Goal: Task Accomplishment & Management: Use online tool/utility

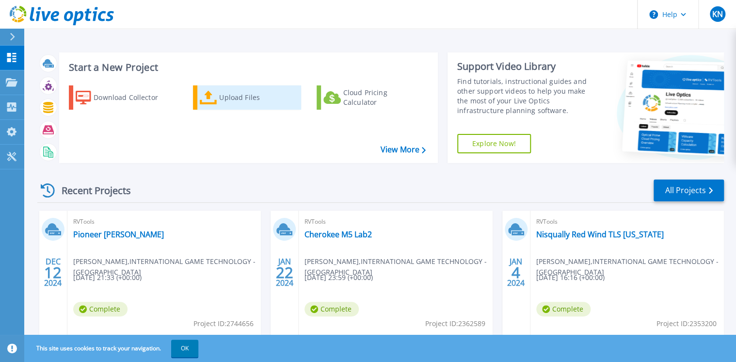
click at [229, 97] on div "Upload Files" at bounding box center [258, 97] width 78 height 19
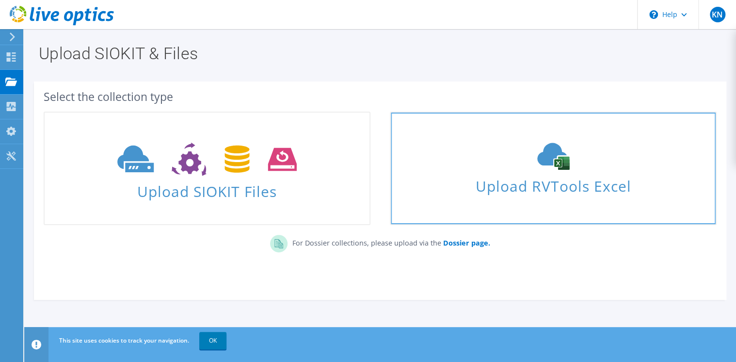
click at [544, 171] on div "Upload RVTools Excel" at bounding box center [553, 167] width 325 height 51
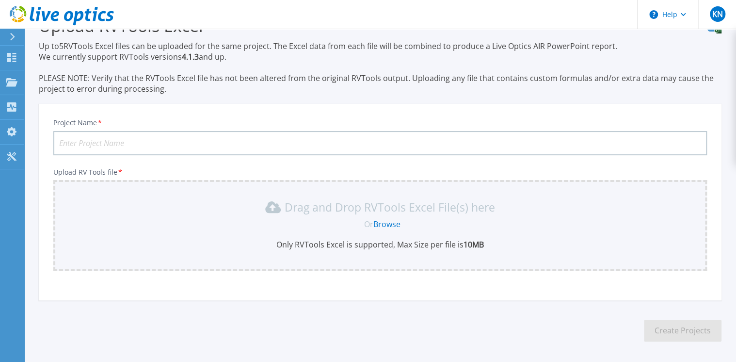
scroll to position [66, 0]
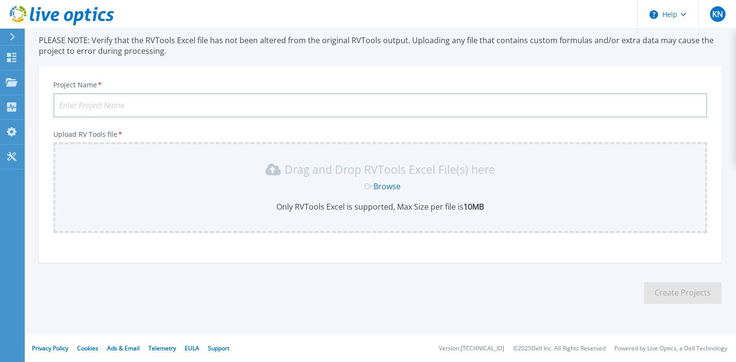
click at [223, 98] on input "Project Name *" at bounding box center [379, 105] width 653 height 24
type input "Max Casino"
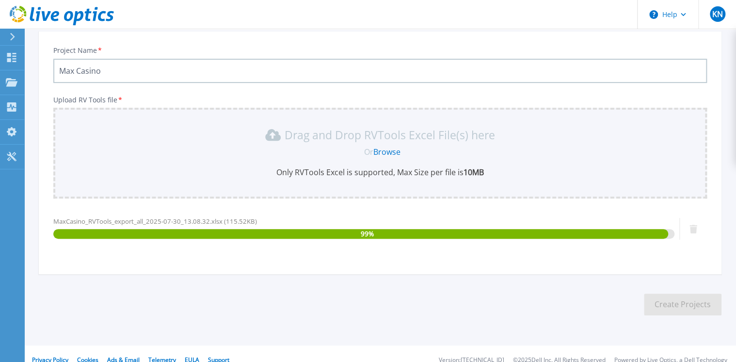
scroll to position [112, 0]
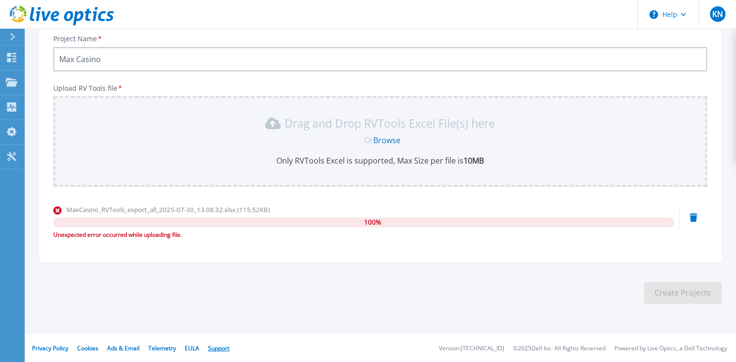
click at [218, 346] on link "Support" at bounding box center [218, 348] width 21 height 8
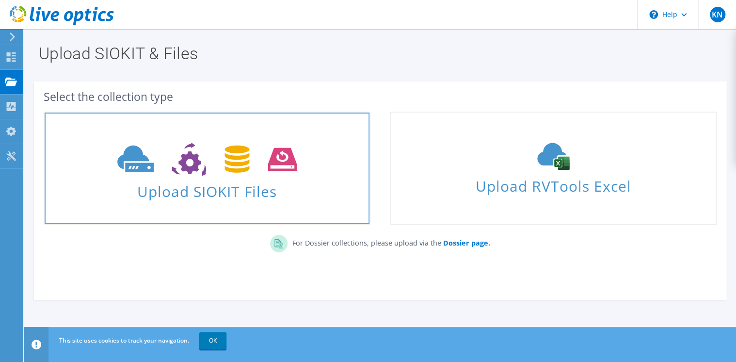
click at [230, 188] on span "Upload SIOKIT Files" at bounding box center [207, 188] width 325 height 21
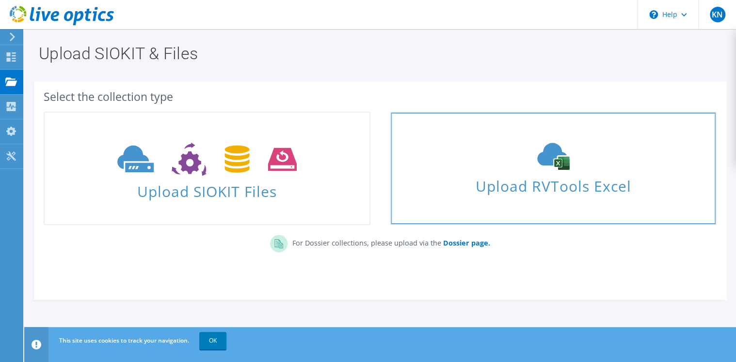
click at [537, 177] on span "Upload RVTools Excel" at bounding box center [553, 183] width 325 height 21
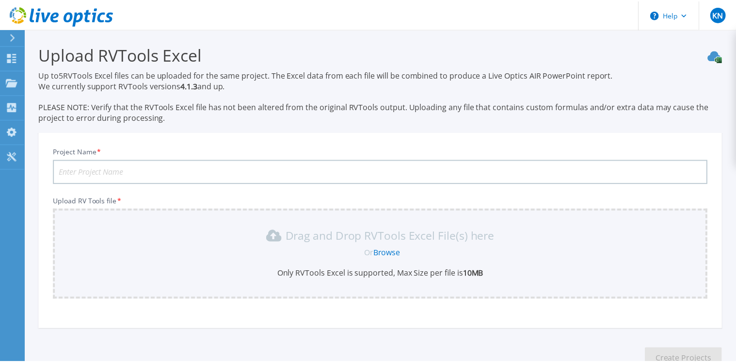
scroll to position [65, 0]
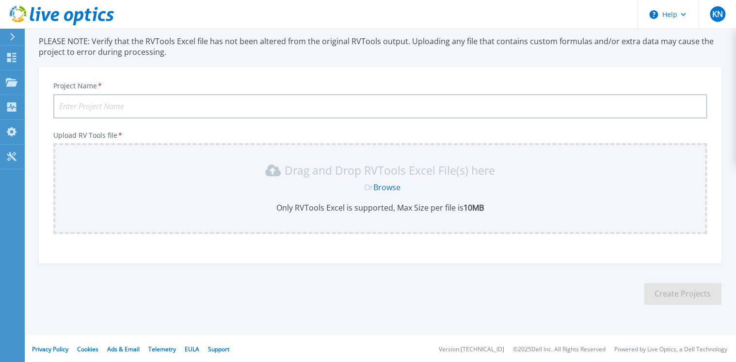
click at [391, 187] on link "Browse" at bounding box center [386, 187] width 27 height 11
click at [289, 98] on input "Project Name *" at bounding box center [379, 106] width 653 height 24
type input "Max Casino"
click at [221, 185] on div "Or Browse" at bounding box center [382, 187] width 638 height 11
click at [385, 186] on link "Browse" at bounding box center [386, 187] width 27 height 11
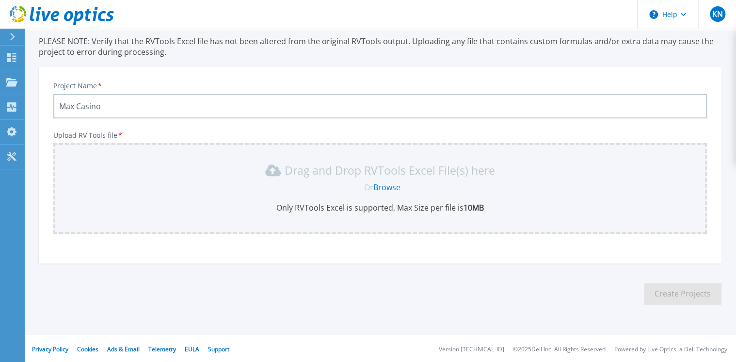
click at [390, 187] on link "Browse" at bounding box center [386, 187] width 27 height 11
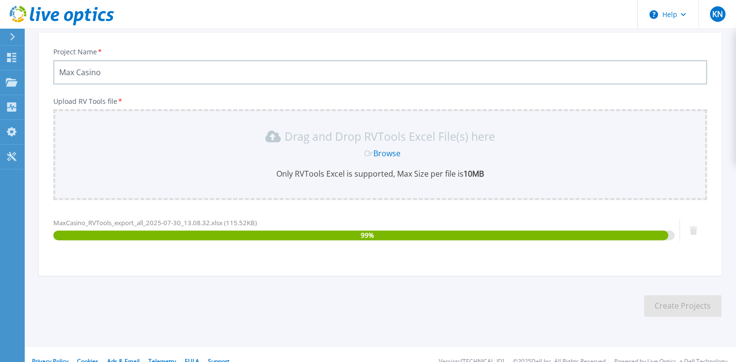
scroll to position [112, 0]
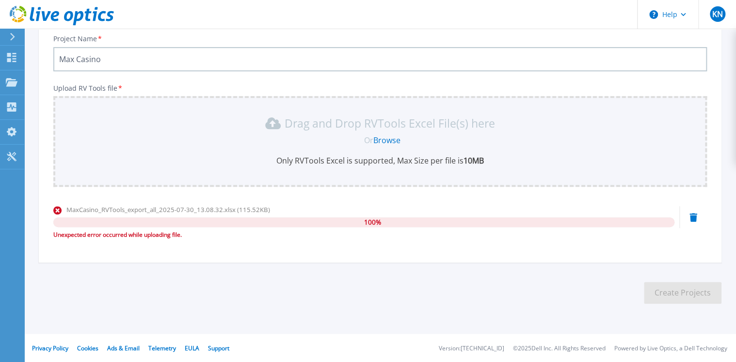
click at [144, 233] on div "Unexpected error occurred while uploading file." at bounding box center [363, 235] width 621 height 10
click at [14, 83] on icon at bounding box center [12, 82] width 12 height 8
click at [299, 276] on section "Upload RVTools Excel Up to 5 RVTools Excel files can be uploaded for the same p…" at bounding box center [379, 120] width 711 height 409
click at [396, 139] on link "Browse" at bounding box center [386, 140] width 27 height 11
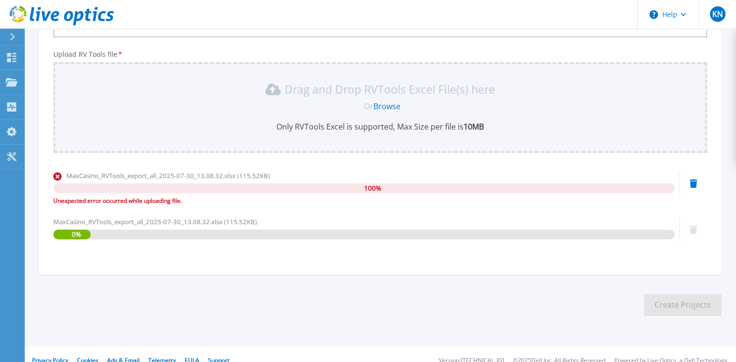
scroll to position [159, 0]
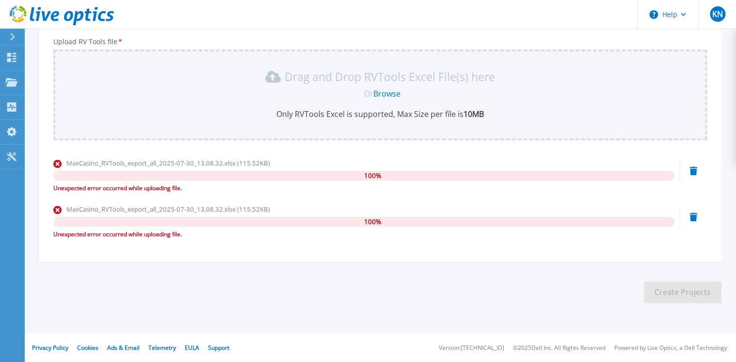
click at [693, 175] on icon at bounding box center [693, 170] width 8 height 9
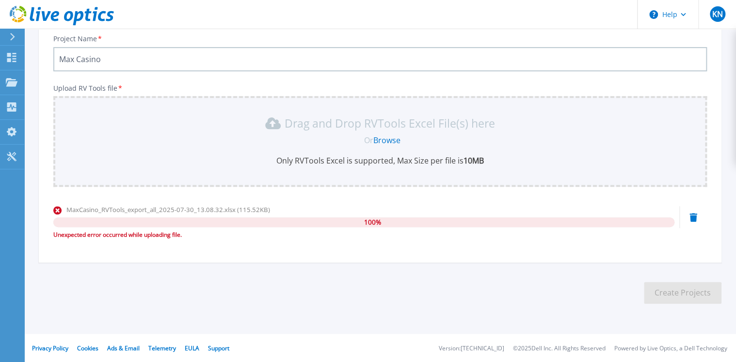
click at [692, 216] on icon at bounding box center [693, 217] width 8 height 9
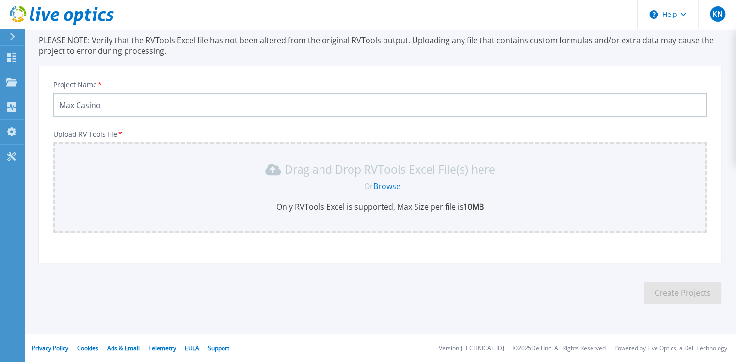
click at [393, 184] on link "Browse" at bounding box center [386, 186] width 27 height 11
click at [385, 185] on link "Browse" at bounding box center [386, 186] width 27 height 11
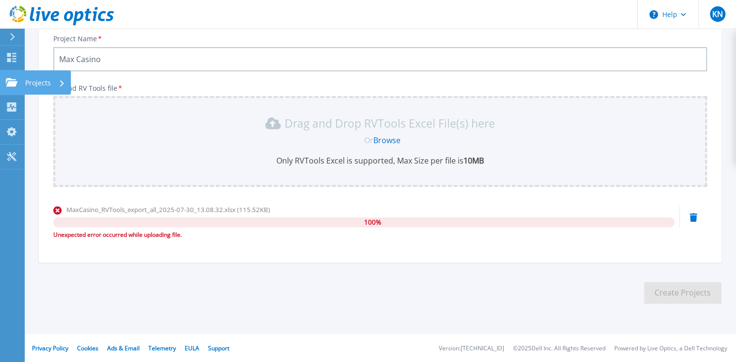
click at [16, 84] on icon at bounding box center [12, 82] width 12 height 8
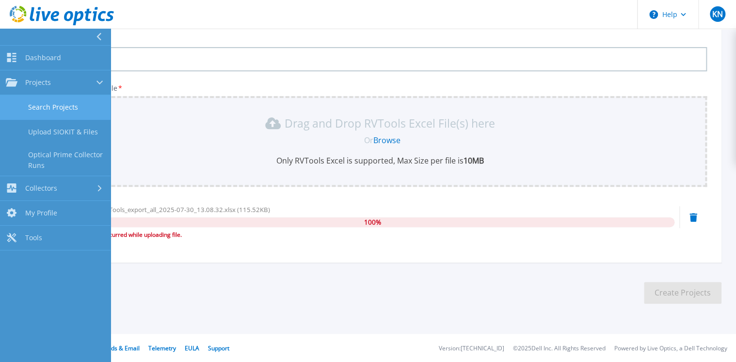
click at [41, 111] on link "Search Projects" at bounding box center [55, 107] width 110 height 25
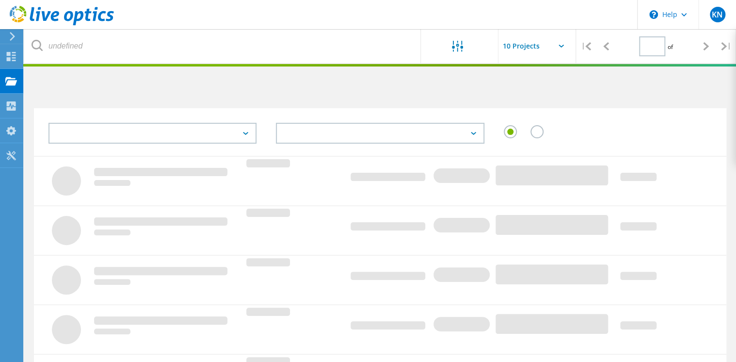
type input "1"
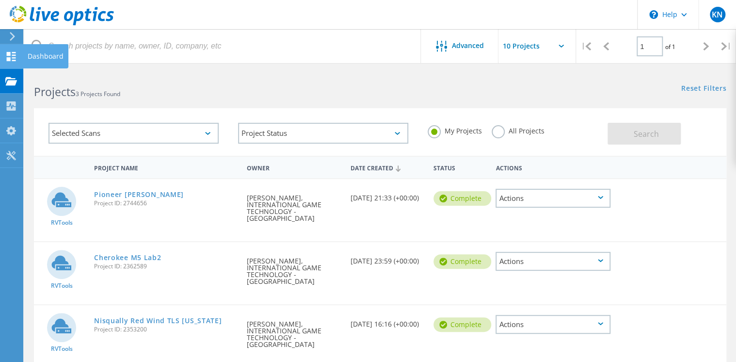
click at [14, 56] on use at bounding box center [11, 56] width 9 height 9
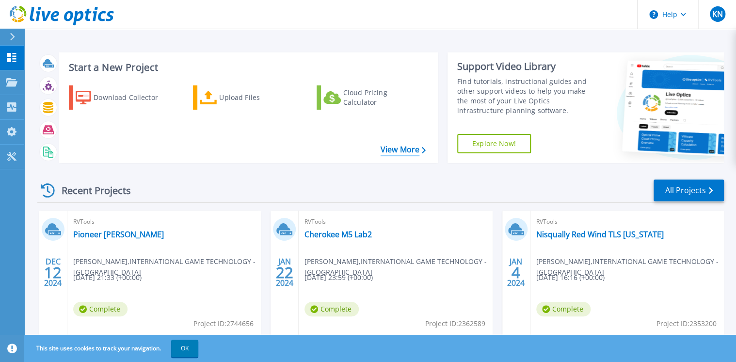
click at [393, 150] on link "View More" at bounding box center [402, 149] width 45 height 9
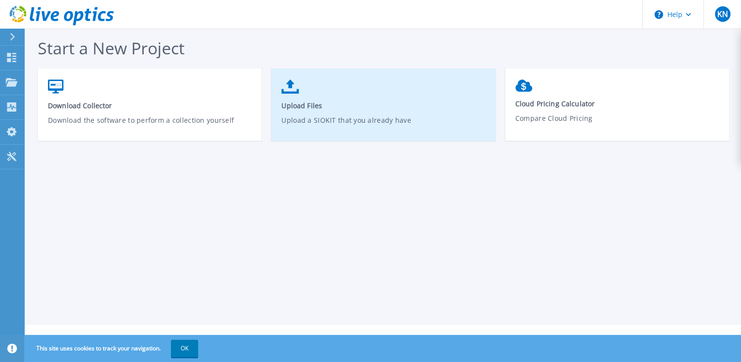
click at [302, 101] on span "Upload Files" at bounding box center [384, 105] width 204 height 9
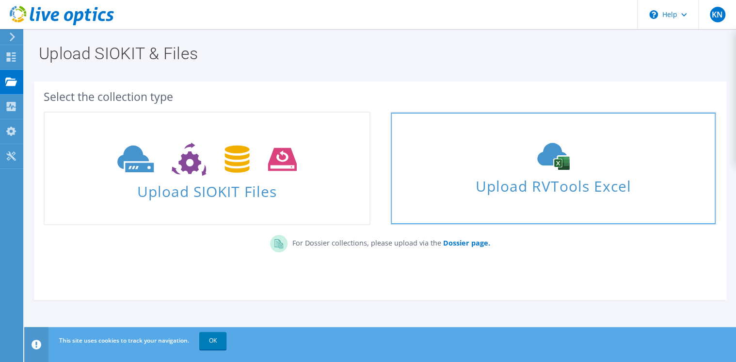
click at [562, 161] on use at bounding box center [553, 156] width 32 height 27
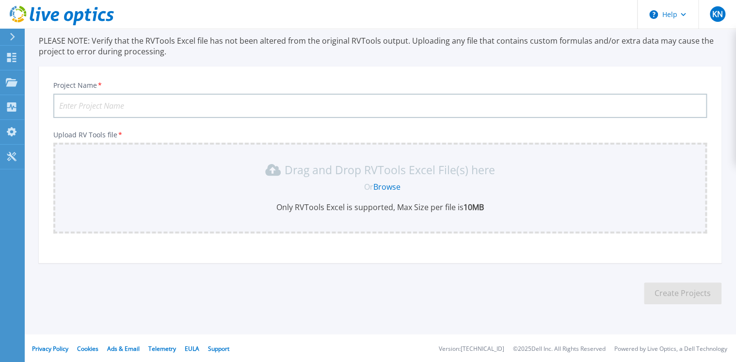
scroll to position [66, 0]
click at [252, 103] on input "Project Name *" at bounding box center [379, 105] width 653 height 24
type input "Test Project"
click at [392, 188] on link "Browse" at bounding box center [386, 186] width 27 height 11
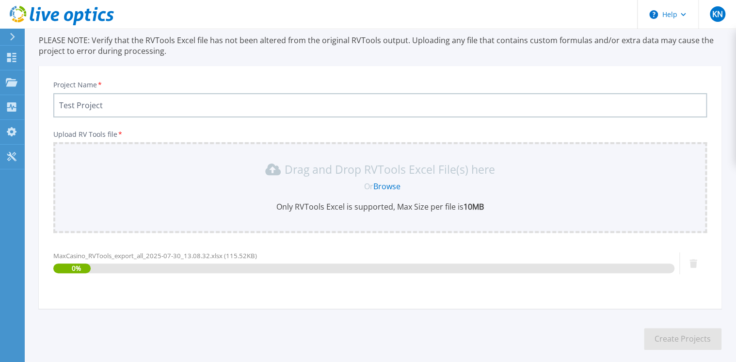
scroll to position [112, 0]
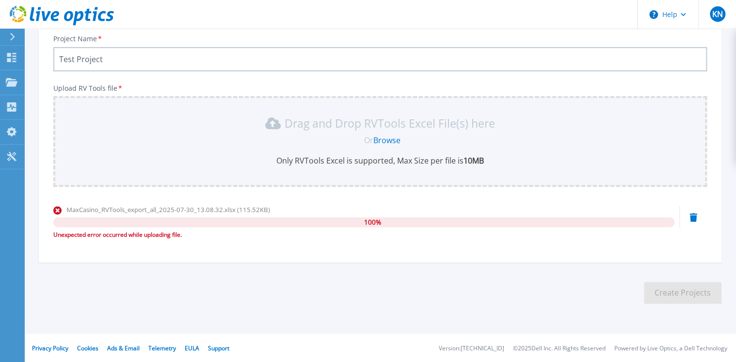
click at [695, 215] on icon at bounding box center [693, 217] width 8 height 9
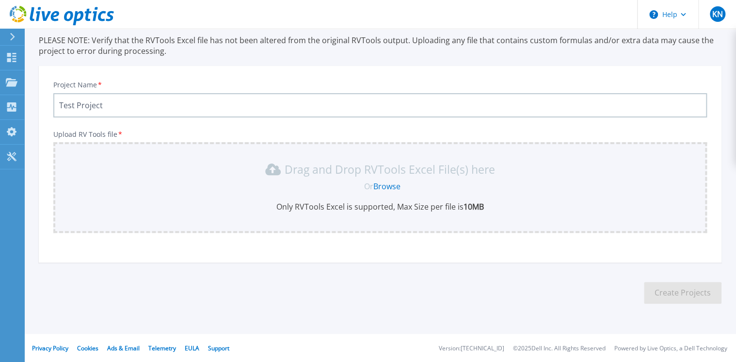
click at [391, 184] on link "Browse" at bounding box center [386, 186] width 27 height 11
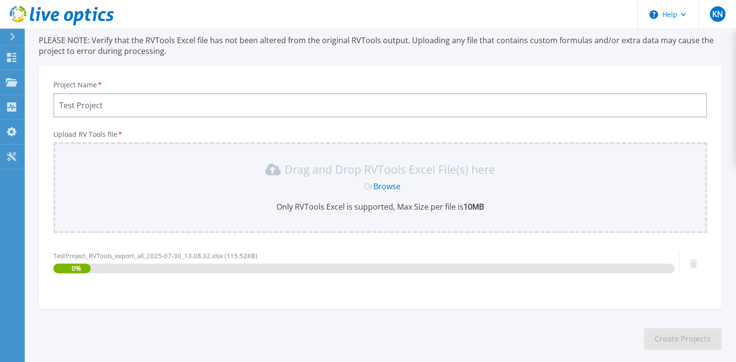
scroll to position [112, 0]
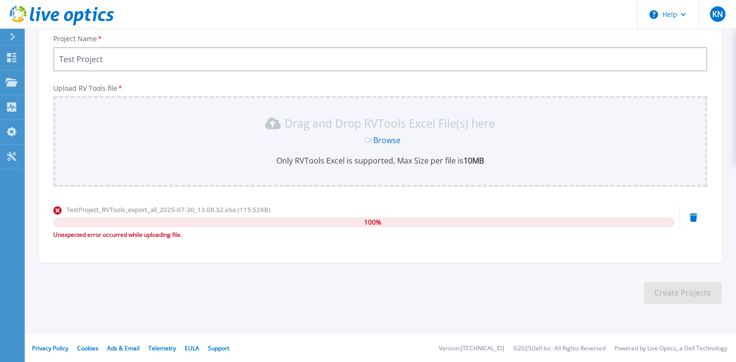
click at [548, 186] on div "Upload RV Tools file * Drag and Drop RVTools Excel File(s) here Or Browse Only …" at bounding box center [379, 164] width 653 height 161
click at [220, 348] on link "Support" at bounding box center [218, 348] width 21 height 8
click at [215, 347] on link "Support" at bounding box center [218, 348] width 21 height 8
click at [694, 215] on icon at bounding box center [693, 217] width 8 height 9
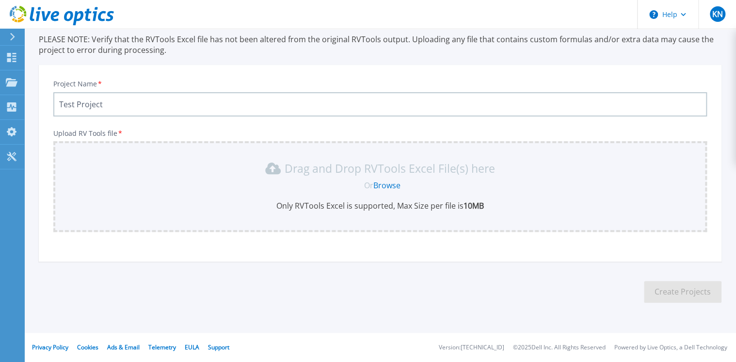
scroll to position [66, 0]
click at [384, 183] on link "Browse" at bounding box center [386, 186] width 27 height 11
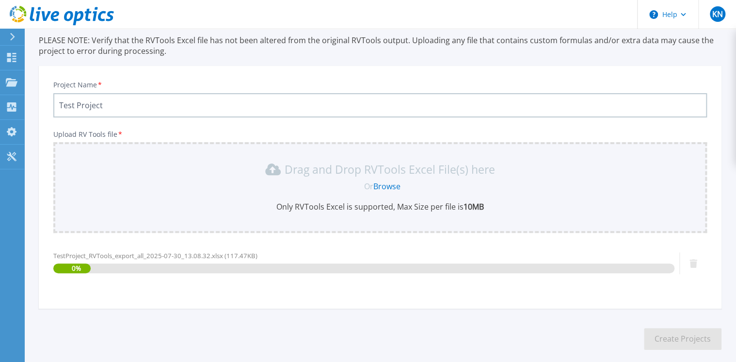
scroll to position [112, 0]
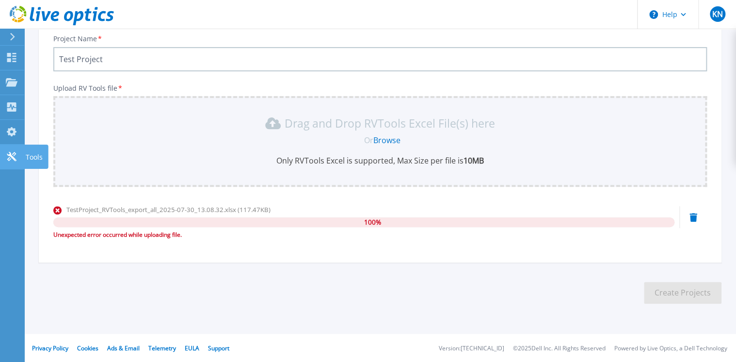
click at [13, 158] on icon at bounding box center [11, 156] width 9 height 9
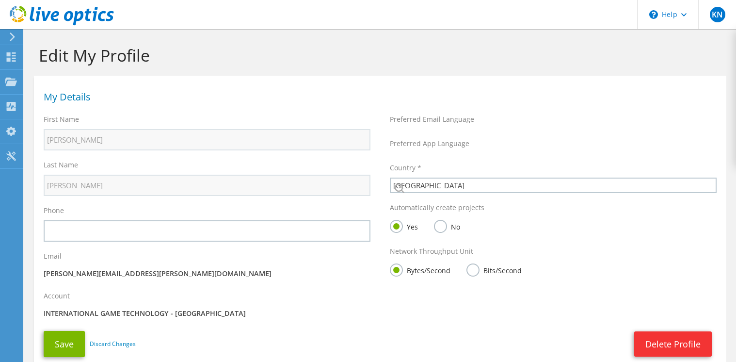
select select "224"
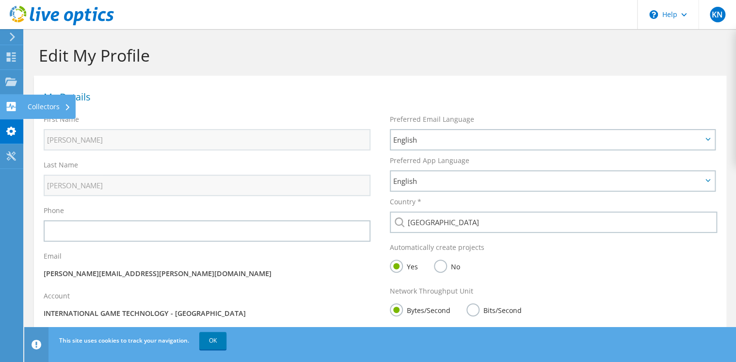
click at [8, 108] on use at bounding box center [11, 106] width 9 height 9
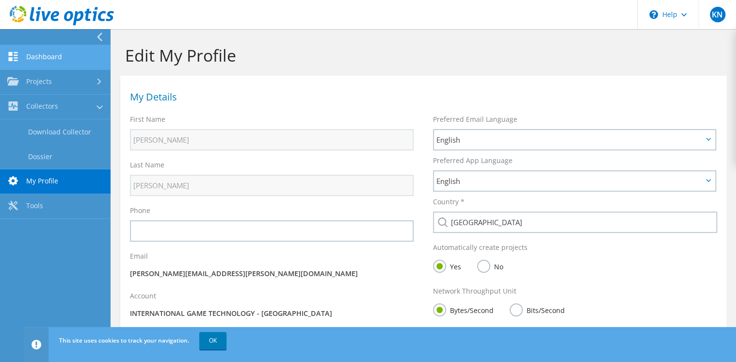
click at [48, 59] on link "Dashboard" at bounding box center [55, 57] width 110 height 25
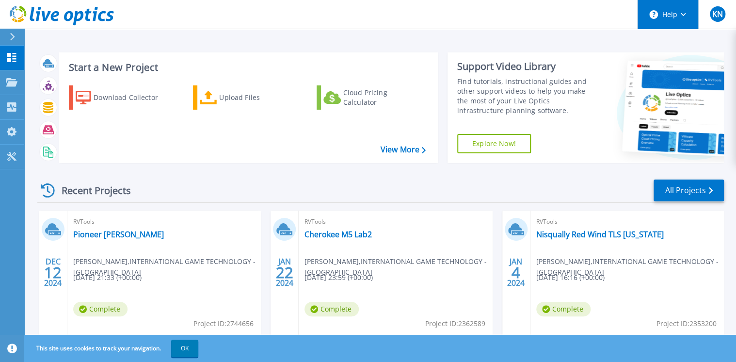
click at [675, 17] on button "Help" at bounding box center [667, 14] width 61 height 29
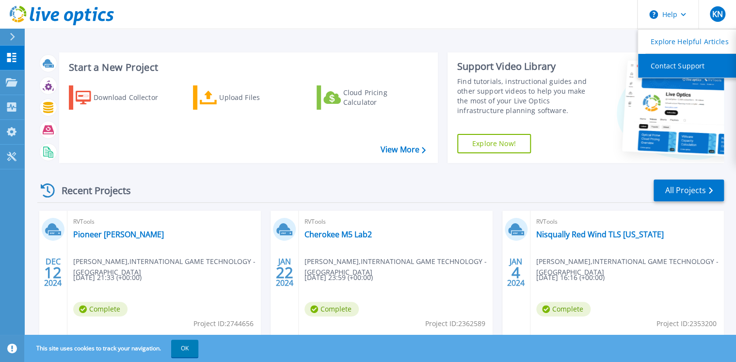
click at [675, 71] on link "Contact Support" at bounding box center [692, 66] width 108 height 24
